Goal: Find contact information: Find contact information

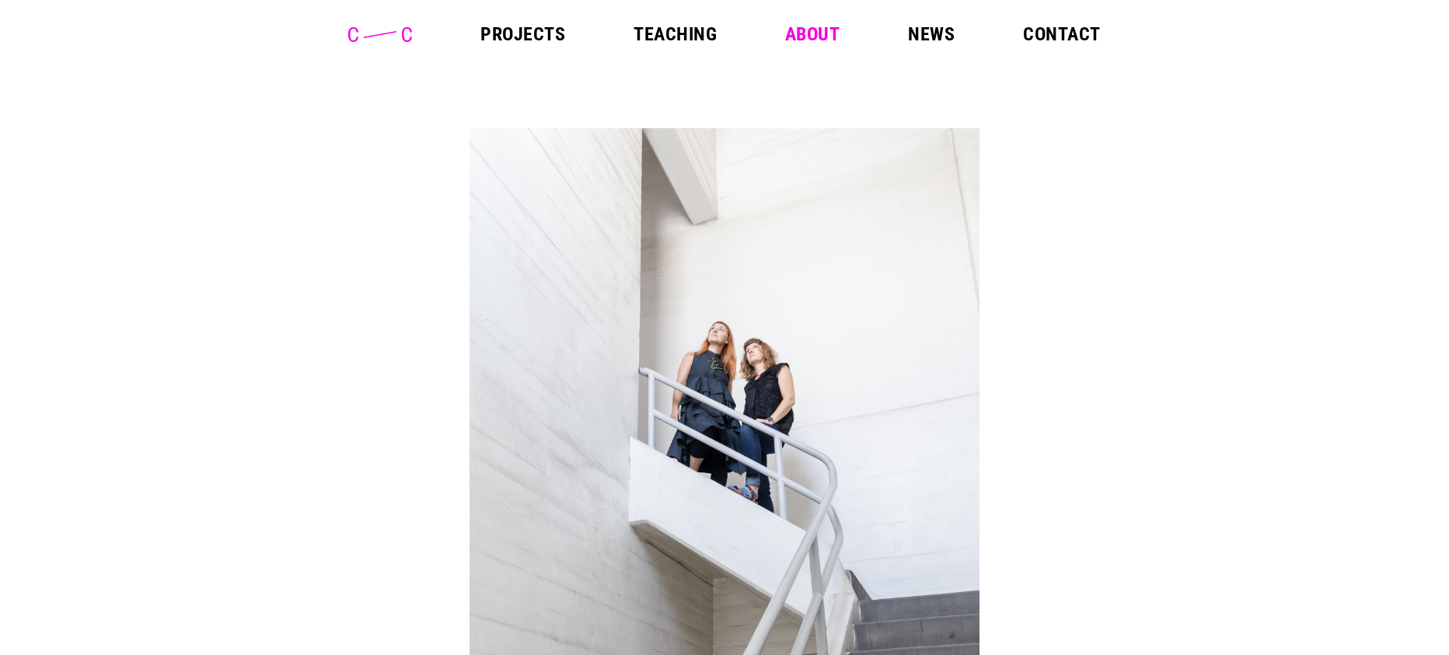
click at [1038, 38] on link "Contact" at bounding box center [1061, 34] width 77 height 19
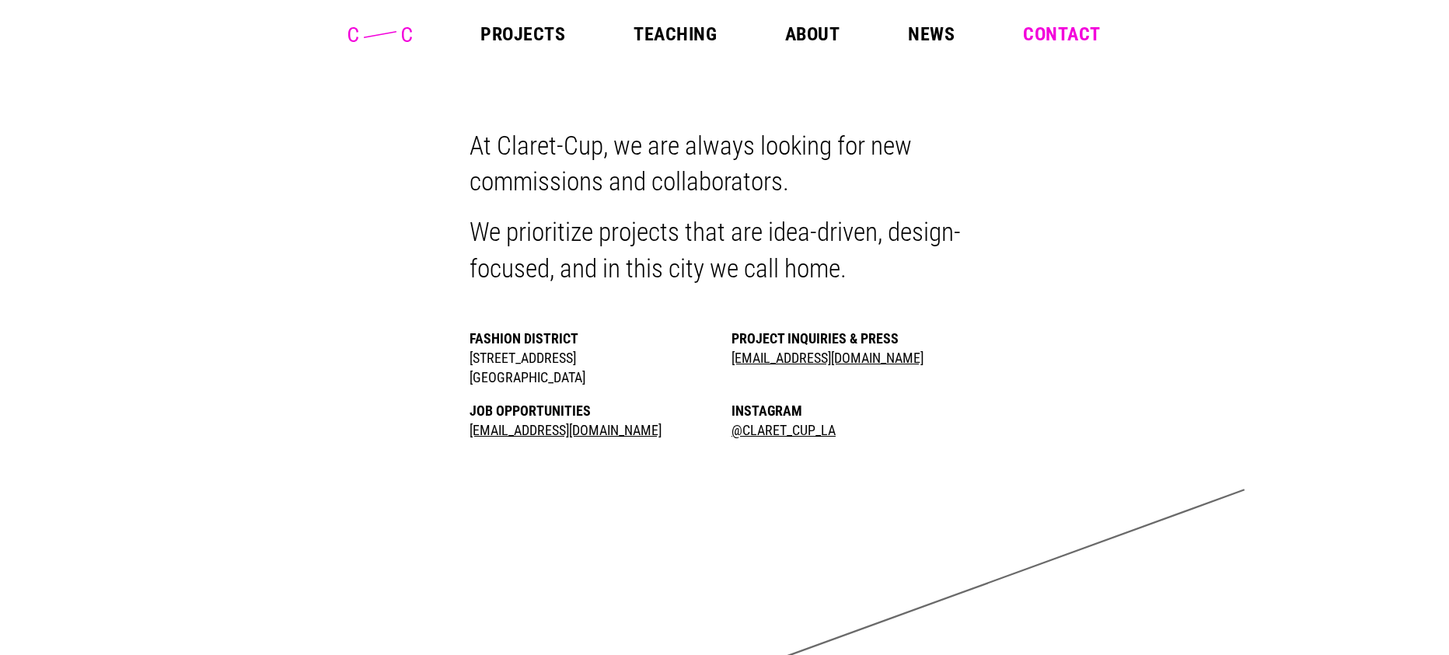
click at [817, 34] on link "About" at bounding box center [812, 34] width 54 height 19
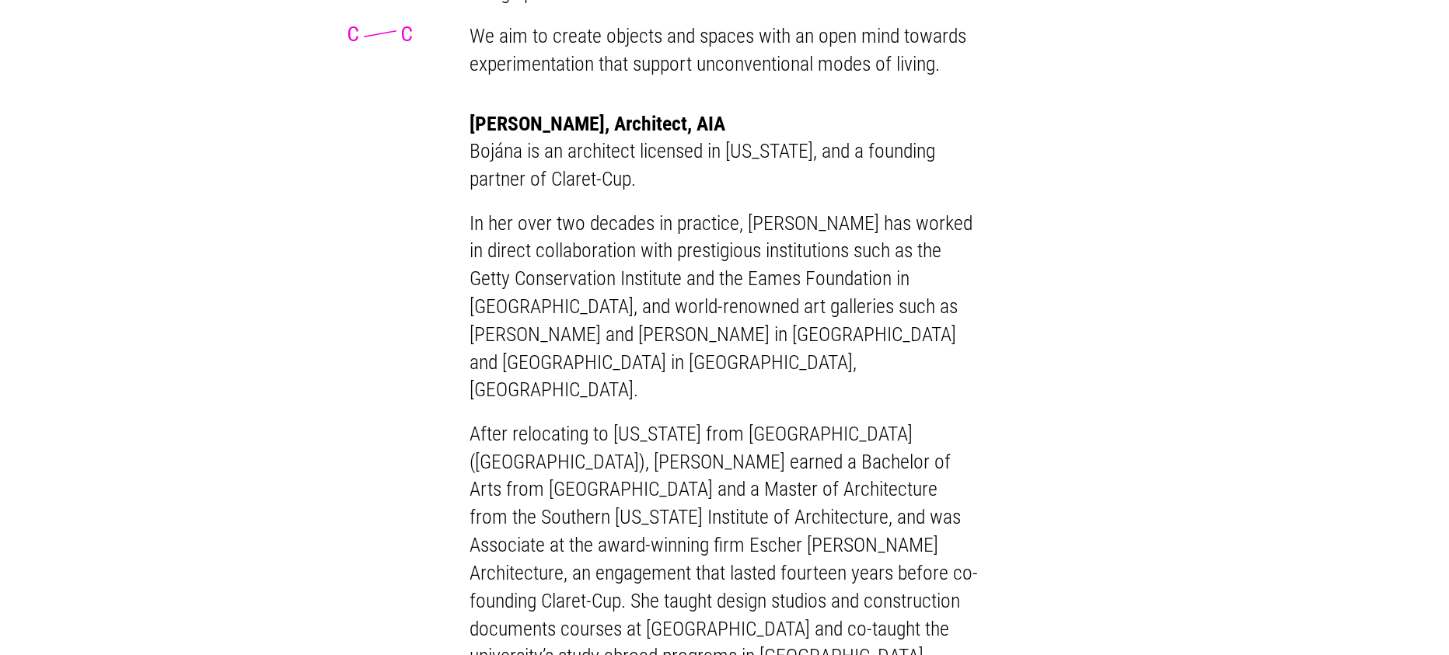
scroll to position [1270, 0]
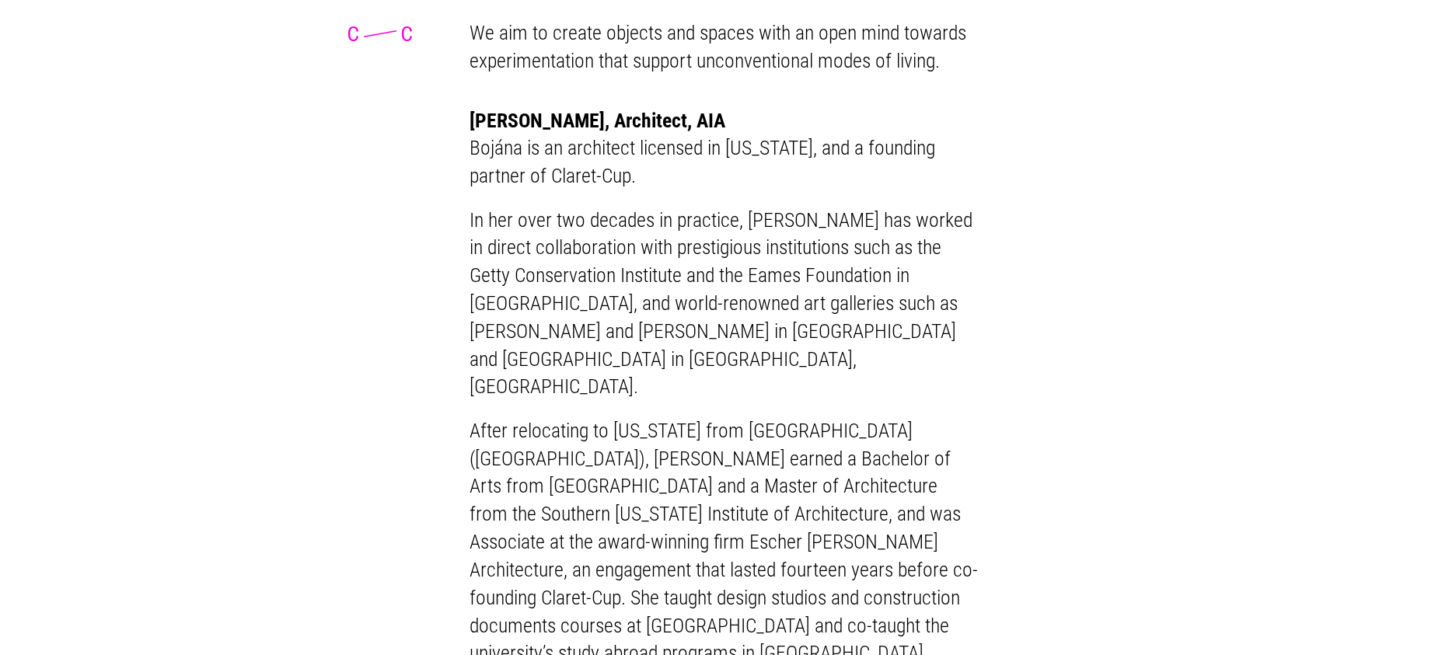
click at [482, 135] on h2 "[PERSON_NAME], Architect, AIA" at bounding box center [724, 121] width 510 height 28
click at [482, 135] on h2 "Bojána Bányász, Architect, AIA" at bounding box center [724, 121] width 510 height 28
